Goal: Task Accomplishment & Management: Complete application form

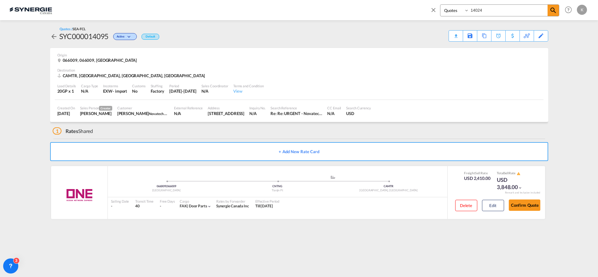
select select "Quotes"
click at [468, 11] on div "Bookings Quotes Enquiries 14024" at bounding box center [499, 10] width 119 height 12
type input "14023"
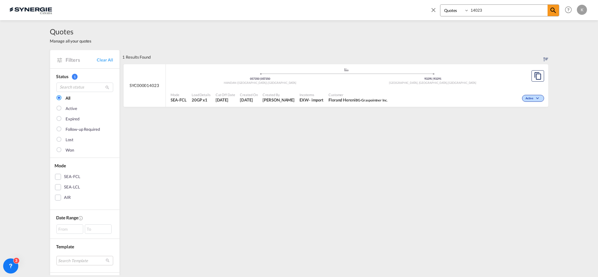
click at [351, 98] on span "Florand Hereni BG-Graspointner Inc." at bounding box center [357, 100] width 59 height 6
drag, startPoint x: 158, startPoint y: 86, endPoint x: 127, endPoint y: 84, distance: 30.6
click at [127, 84] on div "SYC000014023" at bounding box center [145, 85] width 42 height 43
click at [433, 9] on md-icon "icon-close" at bounding box center [433, 9] width 7 height 7
click at [102, 58] on link "Clear All" at bounding box center [105, 60] width 16 height 6
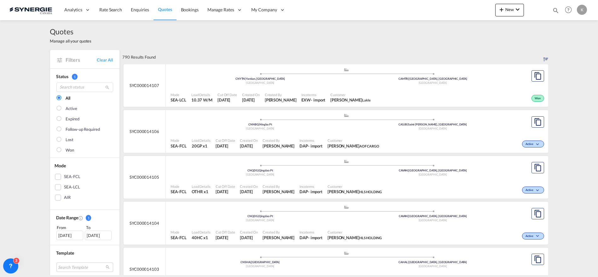
click at [164, 9] on span "Quotes" at bounding box center [165, 9] width 14 height 5
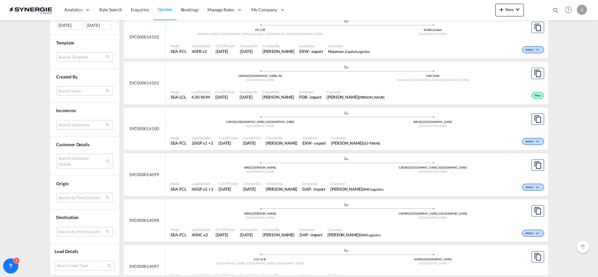
scroll to position [283, 0]
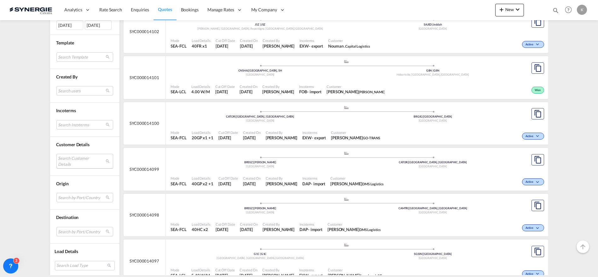
click at [64, 160] on md-select "Search Customer Details user name user arturo ZAMBRANO arturo.zambrano@industra…" at bounding box center [84, 161] width 57 height 15
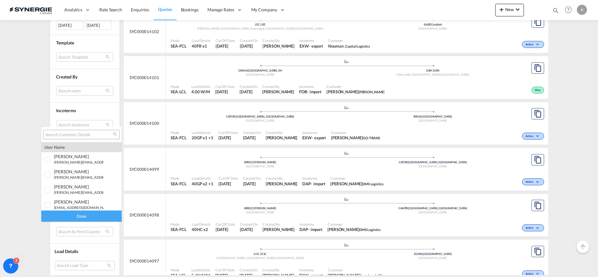
click at [63, 135] on input "search" at bounding box center [79, 135] width 68 height 6
type input "vernico"
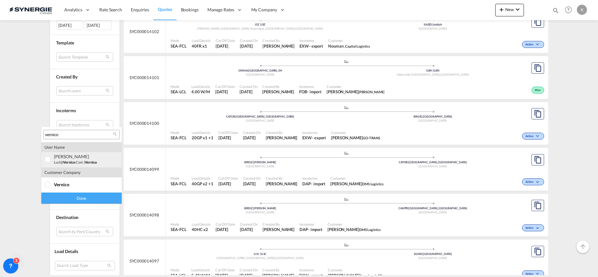
click at [62, 162] on small "lucl@ vernico .com" at bounding box center [68, 162] width 29 height 4
click at [70, 200] on div "Done" at bounding box center [81, 198] width 80 height 11
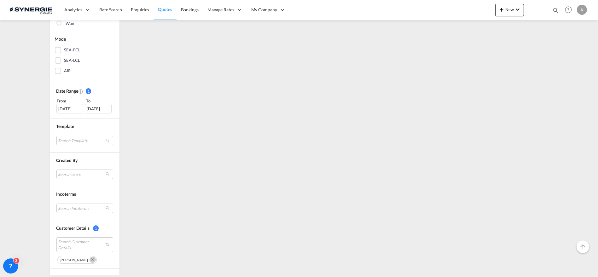
scroll to position [0, 0]
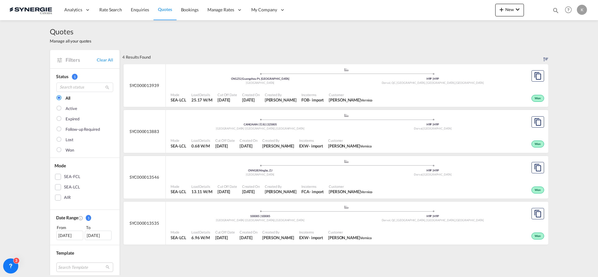
click at [67, 234] on div "16 Jul 2025" at bounding box center [69, 235] width 27 height 9
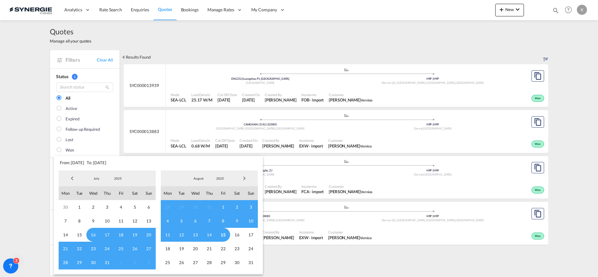
click at [71, 175] on span "Previous Month" at bounding box center [72, 178] width 13 height 13
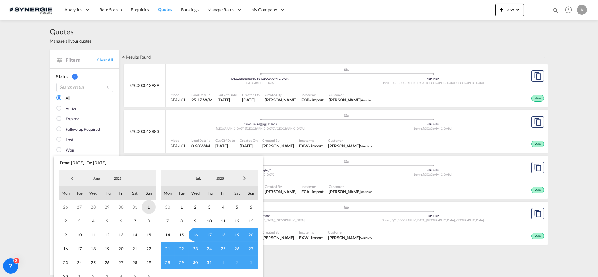
click at [149, 206] on span "1" at bounding box center [149, 207] width 14 height 14
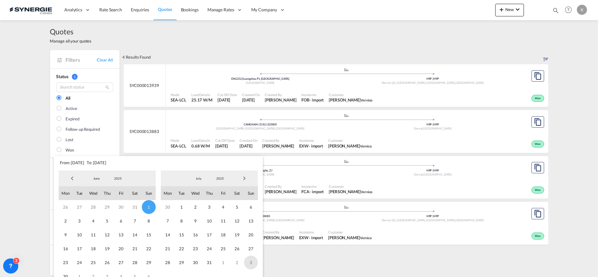
click at [249, 261] on span "3" at bounding box center [251, 263] width 14 height 14
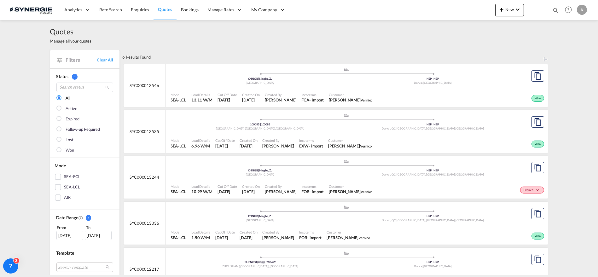
click at [347, 184] on span "Customer" at bounding box center [351, 186] width 44 height 5
click at [513, 9] on span "New" at bounding box center [510, 9] width 24 height 5
click at [492, 50] on span "Quote" at bounding box center [492, 47] width 7 height 13
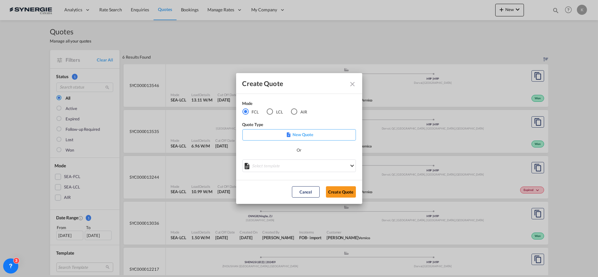
drag, startPoint x: 270, startPoint y: 112, endPoint x: 272, endPoint y: 127, distance: 15.0
click at [270, 112] on div "LCL" at bounding box center [270, 111] width 6 height 6
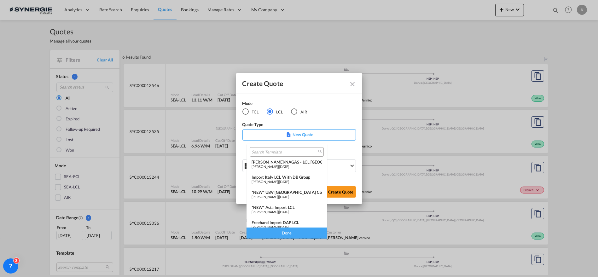
scroll to position [58, 0]
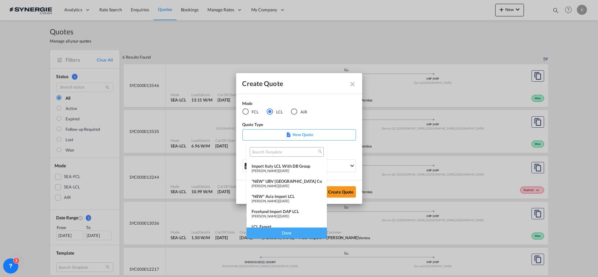
click at [290, 195] on div "*NEW* Asia Import LCL" at bounding box center [287, 196] width 70 height 5
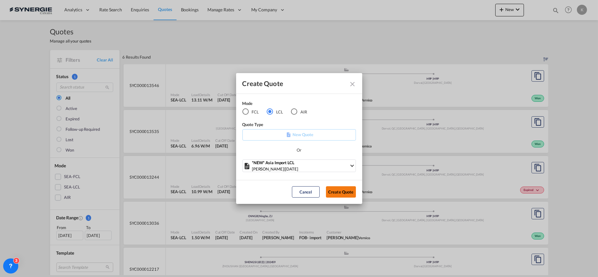
click at [340, 191] on button "Create Quote" at bounding box center [341, 191] width 30 height 11
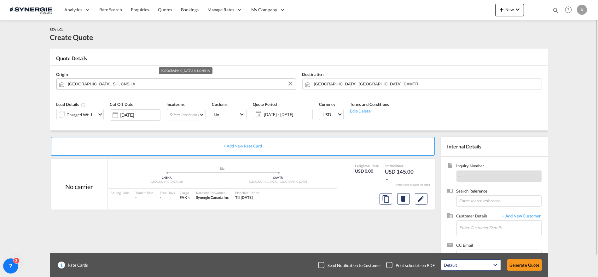
click at [111, 88] on input "Shanghai, SH, CNSHA" at bounding box center [180, 83] width 224 height 11
click at [92, 83] on input "Shanghai, SH, CNSHA" at bounding box center [180, 83] width 224 height 11
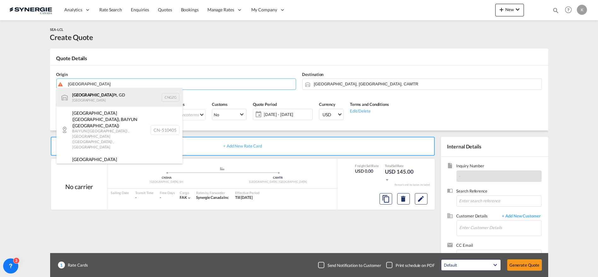
click at [96, 98] on div "Guangzhou Pt, GD China CNGZG" at bounding box center [119, 97] width 126 height 19
type input "Guangzhou Pt, GD, CNGZG"
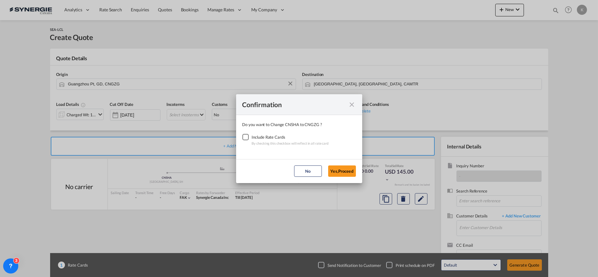
click at [248, 137] on div "Checkbox No Ink" at bounding box center [245, 137] width 6 height 6
click at [343, 171] on button "Yes,Proceed" at bounding box center [342, 171] width 28 height 11
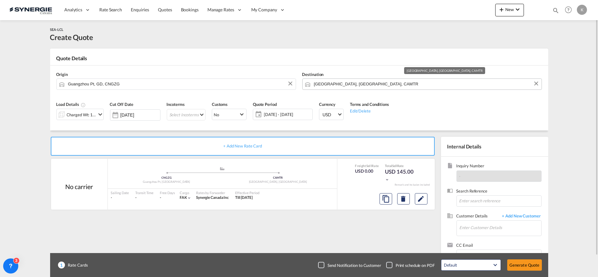
click at [348, 84] on input "Montreal, QC, CAMTR" at bounding box center [426, 83] width 224 height 11
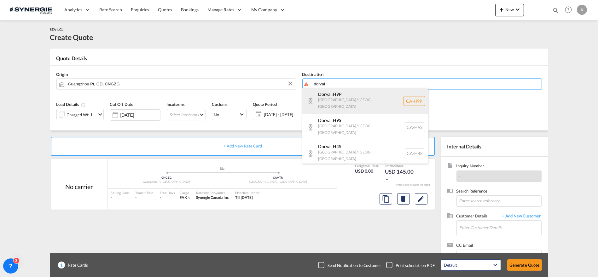
click at [345, 97] on div "Dorval , H9P Quebec / Québec Canada CA-H9P" at bounding box center [365, 101] width 126 height 26
type input "CA-H9P, Dorval, Quebec / Québec"
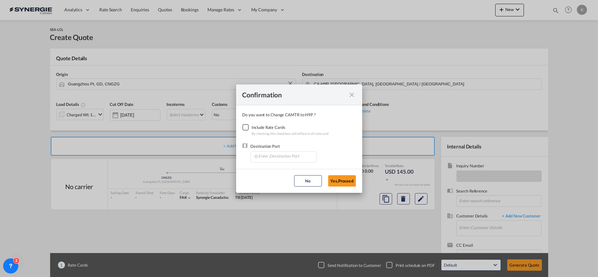
click at [246, 127] on div "Checkbox No Ink" at bounding box center [245, 127] width 6 height 6
click at [284, 156] on input "Enter Destination Port" at bounding box center [285, 156] width 62 height 9
click at [281, 170] on span "CAMTR, Montreal, QC, Canada, North America, Americas" at bounding box center [381, 169] width 247 height 5
type input "CAMTR, Montreal, QC, Canada, North America, Americas"
click at [340, 179] on button "Yes,Proceed" at bounding box center [342, 180] width 28 height 11
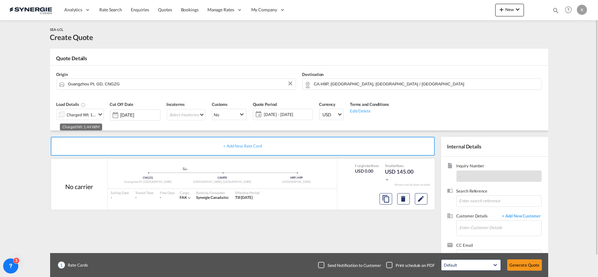
click at [77, 114] on div "Charged Wt: 1.44 W/M" at bounding box center [82, 114] width 30 height 9
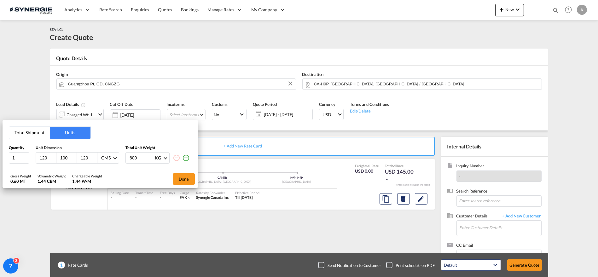
click at [28, 133] on button "Total Shipment" at bounding box center [29, 133] width 41 height 12
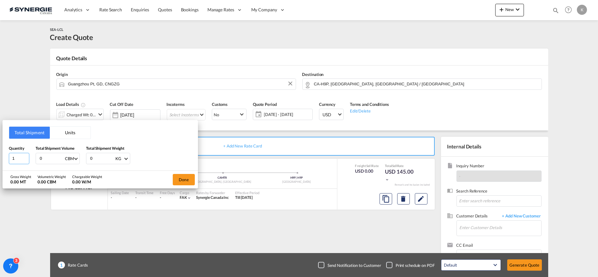
drag, startPoint x: 20, startPoint y: 155, endPoint x: 8, endPoint y: 158, distance: 12.6
click at [8, 158] on div "Total Shipment Units Quantity 1 Total Shipment Volume 0 CBM CBM CFT Total Shipm…" at bounding box center [100, 145] width 195 height 50
type input "54"
type input "4"
type input "4.968"
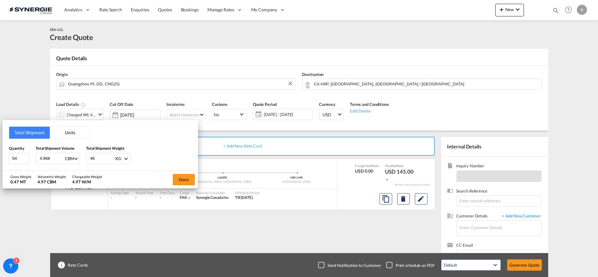
type input "469"
type input "469.3"
click at [184, 178] on button "Done" at bounding box center [184, 179] width 22 height 11
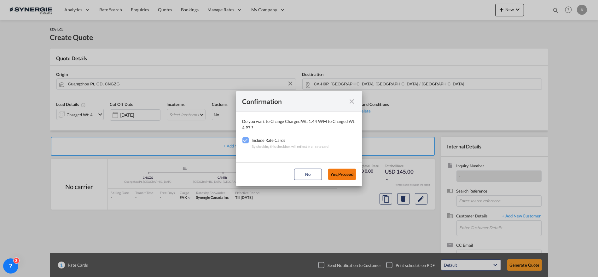
click at [336, 171] on button "Yes,Proceed" at bounding box center [342, 174] width 28 height 11
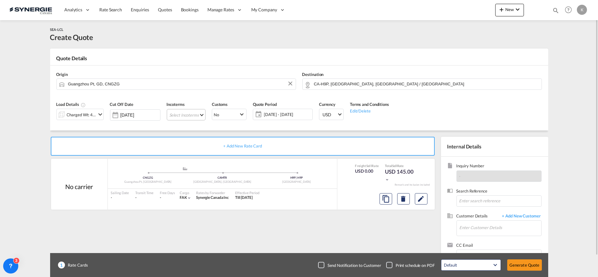
click at [191, 117] on md-select "Select Incoterms CFR - import Cost and Freight CPT - import Carrier Paid to CFR…" at bounding box center [186, 114] width 39 height 11
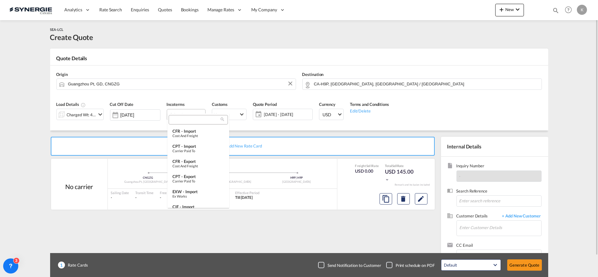
type md-option "[object Object]"
click at [194, 121] on input "search" at bounding box center [196, 120] width 50 height 6
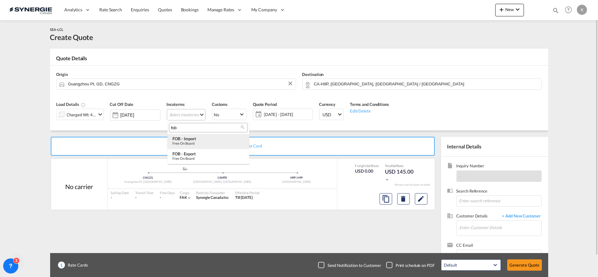
type input "fob"
click at [193, 140] on div "FOB - import" at bounding box center [208, 138] width 72 height 5
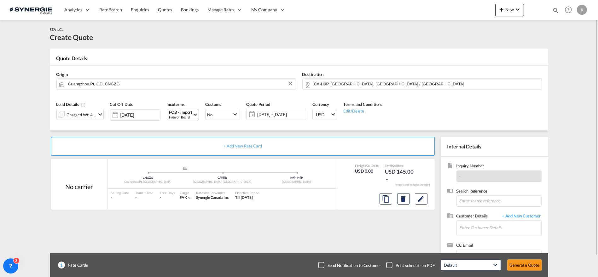
click at [268, 113] on span "15 Aug - 14 Sep 2025" at bounding box center [280, 115] width 47 height 6
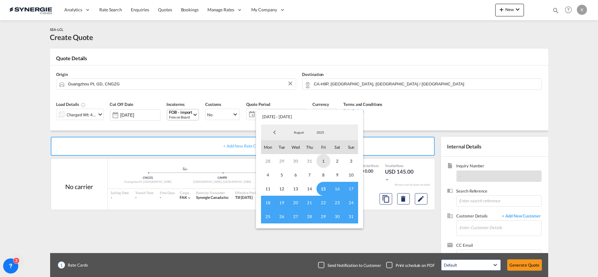
click at [323, 159] on span "1" at bounding box center [324, 161] width 14 height 14
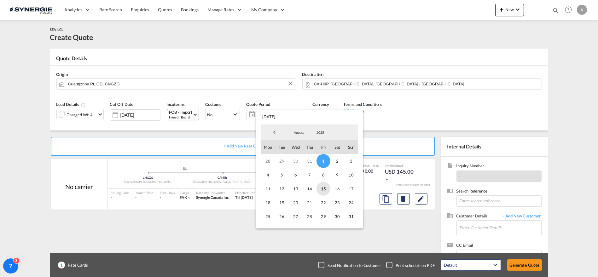
click at [327, 190] on span "15" at bounding box center [324, 189] width 14 height 14
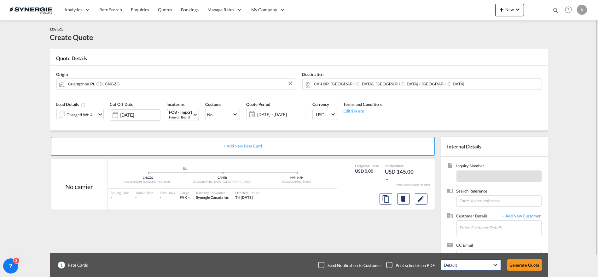
click at [278, 115] on span "01 - 15 Aug 2025" at bounding box center [280, 115] width 47 height 6
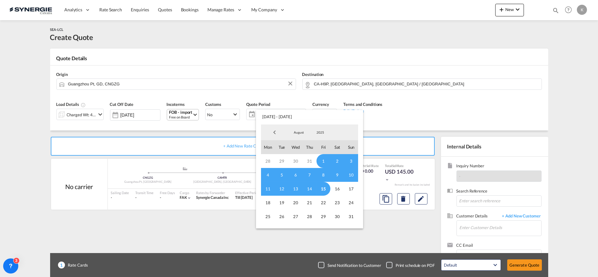
click at [323, 160] on span "1" at bounding box center [324, 161] width 14 height 14
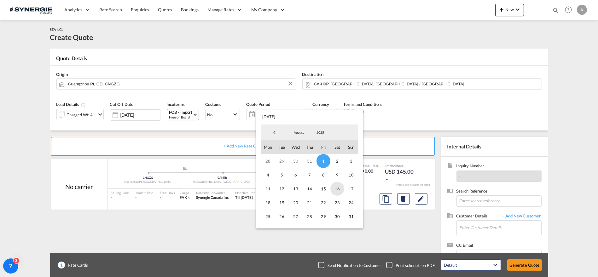
click at [334, 188] on span "16" at bounding box center [337, 189] width 14 height 14
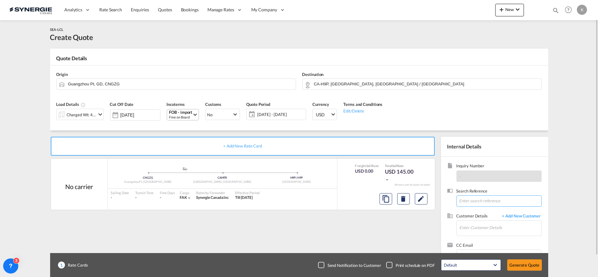
click at [499, 197] on input at bounding box center [498, 200] width 85 height 11
paste input "IO-244116 New booking S : Guangzhou Copco C : Vernico new load"
type input "IO-244116 New booking S : Guangzhou Copco C : Vernico new load"
click at [481, 228] on input "Enter Customer Details" at bounding box center [501, 228] width 82 height 14
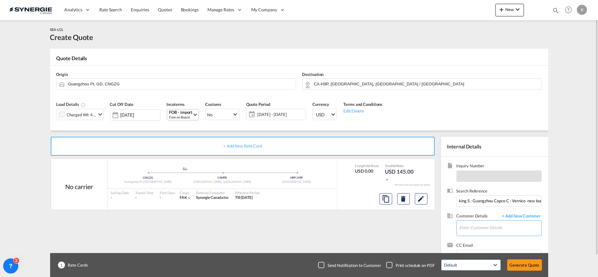
scroll to position [0, 0]
click at [492, 212] on div "Luc Lacroix lucl@ vernico .com | Vernico" at bounding box center [522, 211] width 126 height 17
type input "Vernico, Luc Lacroix, lucl@vernico.com"
click at [422, 198] on md-icon "Edit" at bounding box center [421, 199] width 8 height 8
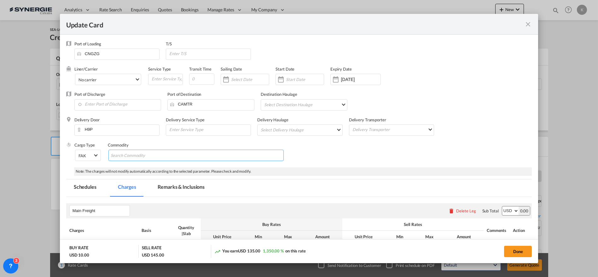
click at [138, 154] on input "Search Commodity" at bounding box center [140, 156] width 58 height 10
paste input "IO-244116 New booking S : Guangzhou Copco C : Vernico new load"
type input "IO-244116 New booking S : Guangzhou Copco C : Vernico new load"
click at [98, 104] on input "Enter Port of Discharge" at bounding box center [120, 104] width 84 height 9
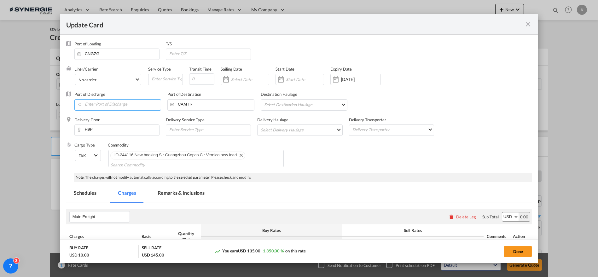
scroll to position [0, 0]
click at [110, 117] on div "Vancouver, BC" at bounding box center [137, 115] width 117 height 6
type input "Vancouver, BC, CAVAN"
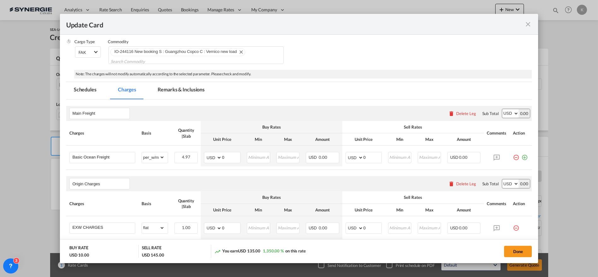
scroll to position [110, 0]
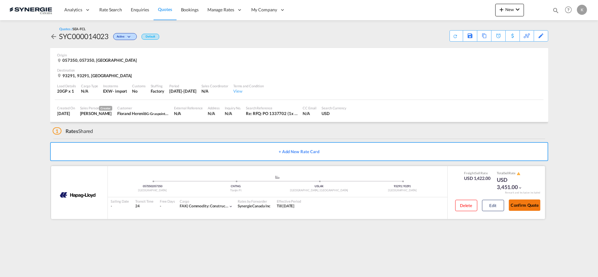
click at [521, 205] on button "Confirm Quote" at bounding box center [525, 205] width 32 height 11
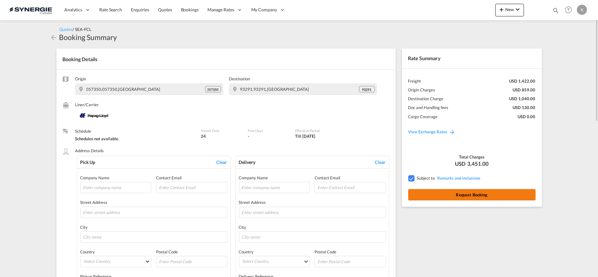
click at [452, 196] on button "Request Booking" at bounding box center [471, 194] width 127 height 11
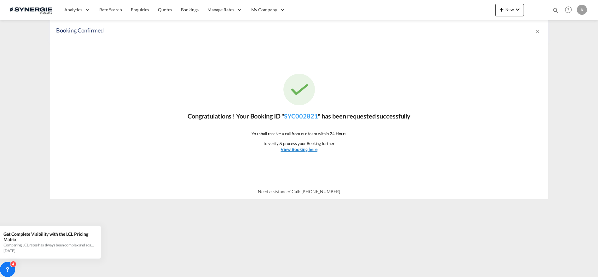
click at [305, 149] on u "View Booking here" at bounding box center [299, 149] width 37 height 5
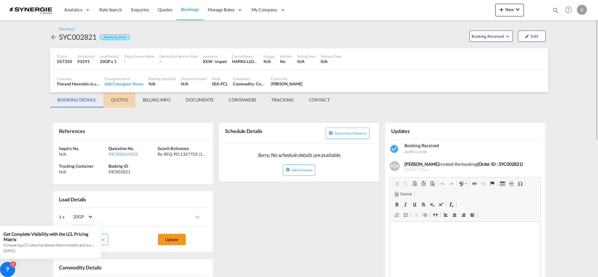
click at [119, 102] on md-tab-item "QUOTES" at bounding box center [119, 99] width 32 height 15
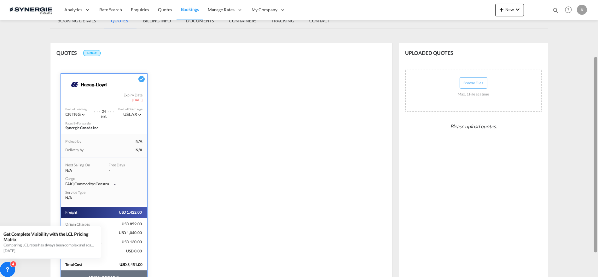
scroll to position [112, 0]
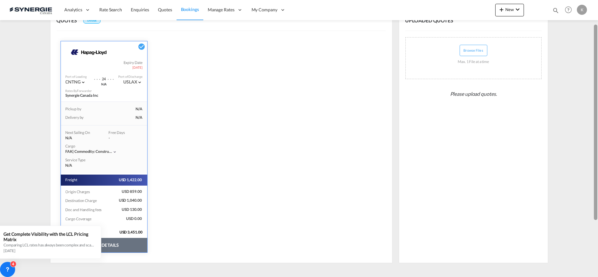
drag, startPoint x: 596, startPoint y: 68, endPoint x: 579, endPoint y: 148, distance: 81.6
click at [582, 148] on md-content "Analytics Reports Dashboard Rate Search Enquiries Quotes Bookings" at bounding box center [299, 138] width 598 height 277
click at [126, 242] on button "VIEW DETAILS" at bounding box center [104, 245] width 86 height 15
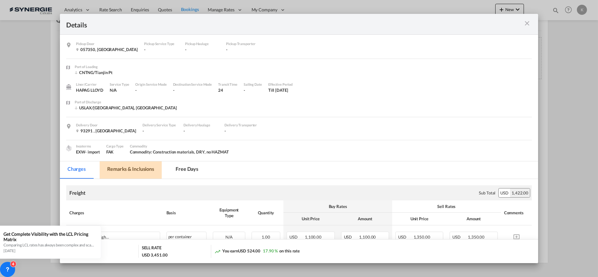
click at [142, 168] on md-tab-item "Remarks & Inclusions" at bounding box center [131, 169] width 62 height 17
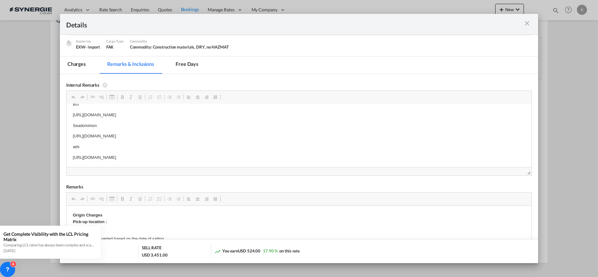
scroll to position [3, 0]
click at [158, 157] on body "BG https://app.frontapp.com/open/msg_1h0b7zyn?key=kesjdQA6K8poCFSoDxyvfAtkbZ7ve…" at bounding box center [299, 137] width 453 height 60
click at [172, 166] on span "Copy" at bounding box center [172, 165] width 20 height 9
copy p "https://app.frontapp.com/open/msg_1h0osz0v?key=cWdtkZkei8kcl3nV23-O2R0lMNeF1IGc"
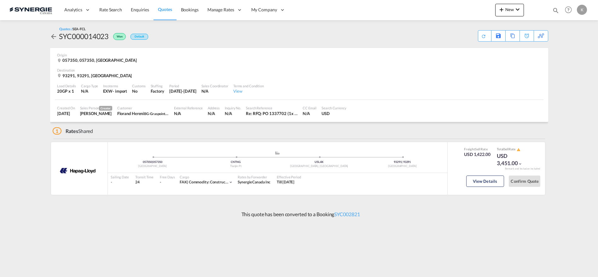
click at [91, 36] on div "SYC000014023" at bounding box center [83, 36] width 49 height 10
copy div "SYC000014023"
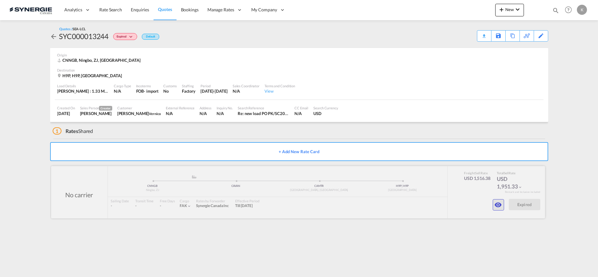
click at [497, 206] on md-icon "icon-eye" at bounding box center [499, 205] width 8 height 8
